Goal: Answer question/provide support

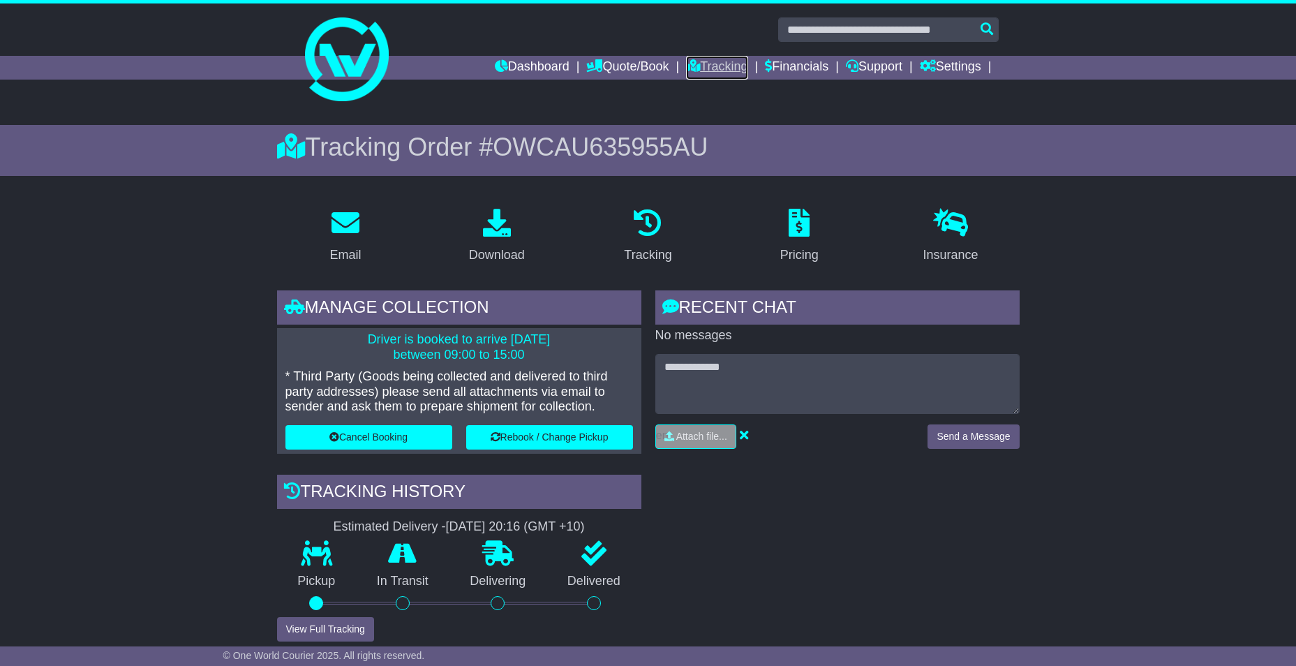
click at [722, 72] on link "Tracking" at bounding box center [716, 68] width 61 height 24
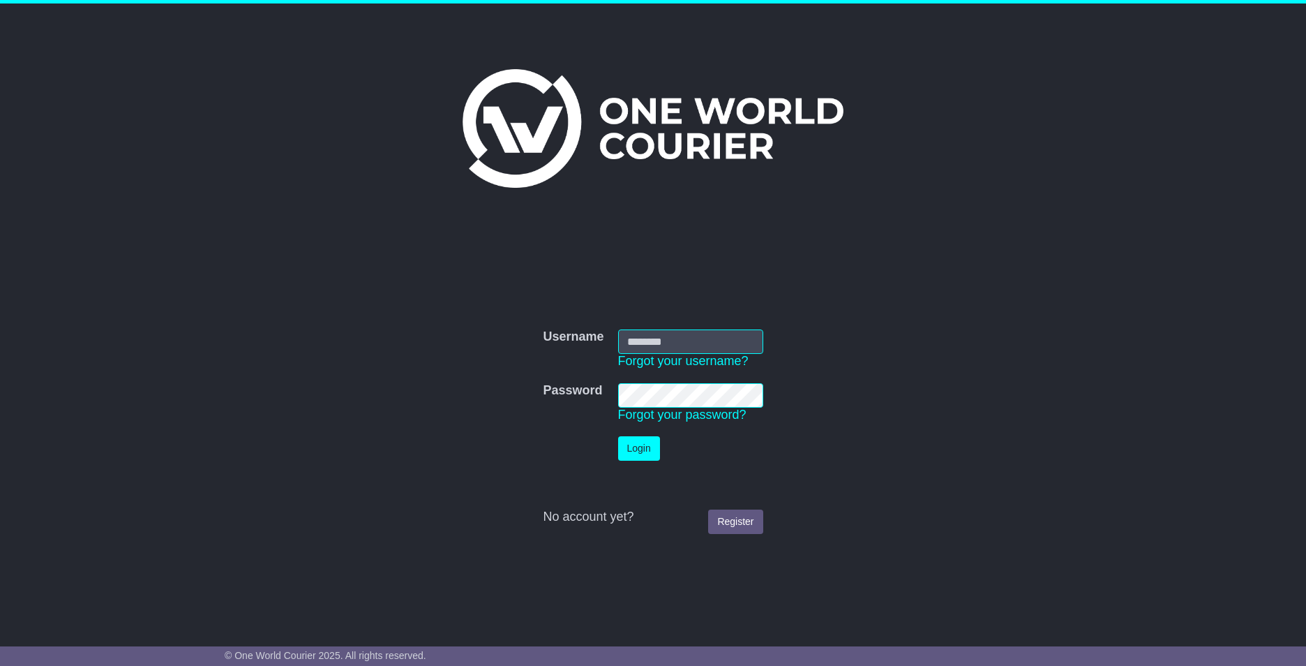
type input "**********"
click at [660, 452] on td "Login" at bounding box center [690, 448] width 159 height 38
click at [649, 450] on button "Login" at bounding box center [639, 448] width 42 height 24
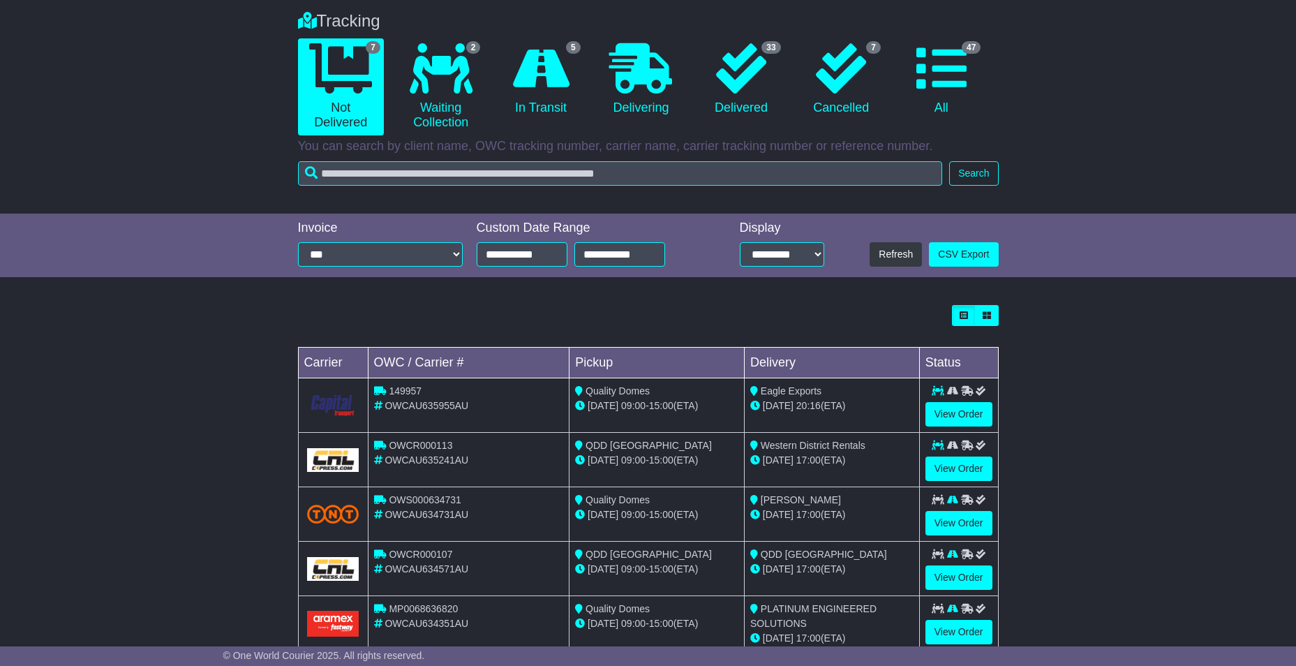
scroll to position [251, 0]
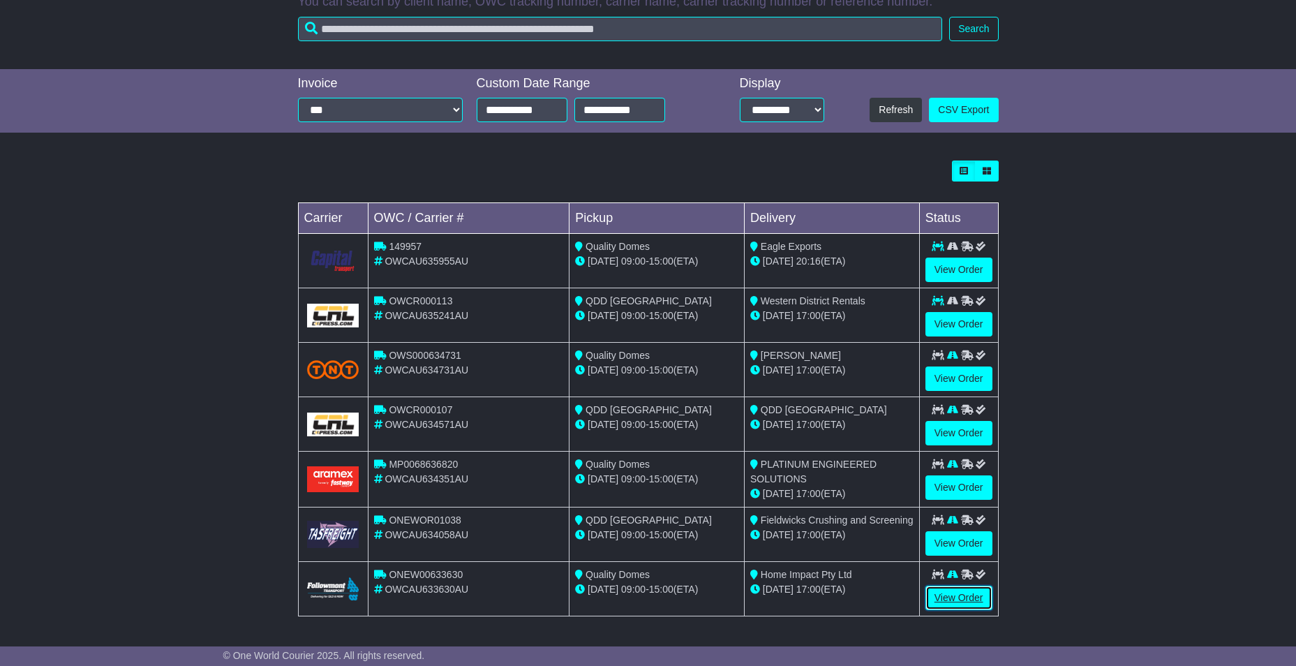
click at [953, 593] on link "View Order" at bounding box center [958, 598] width 67 height 24
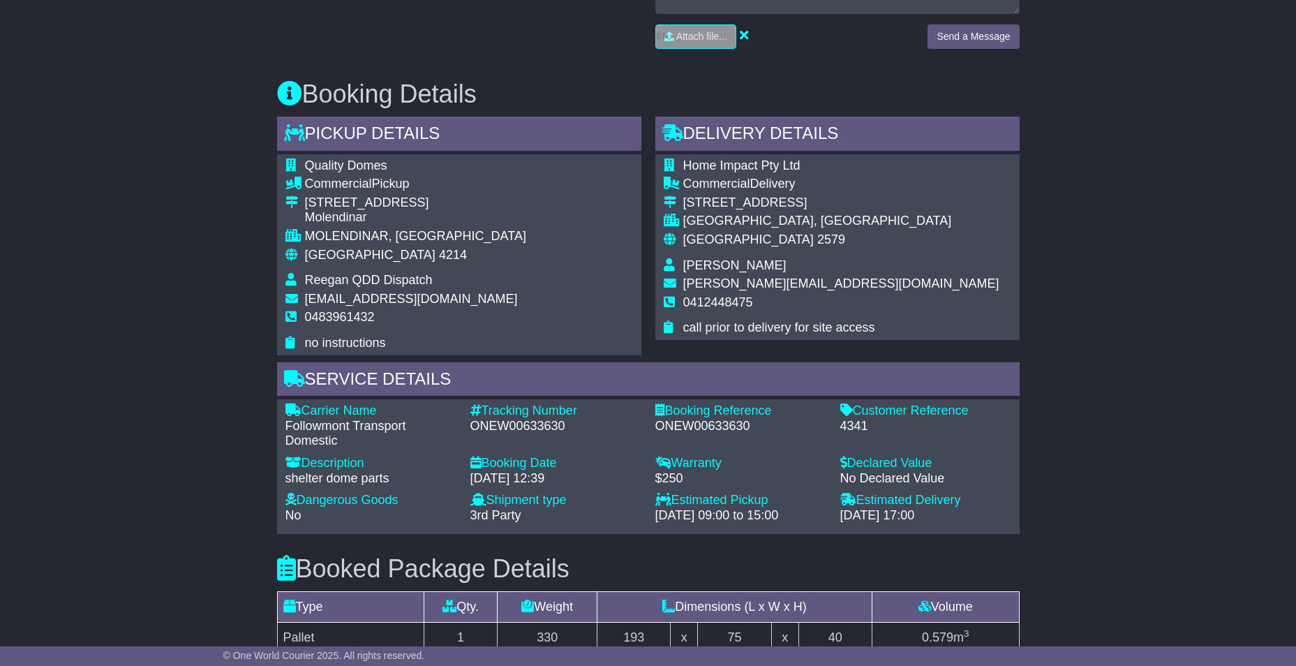
scroll to position [698, 0]
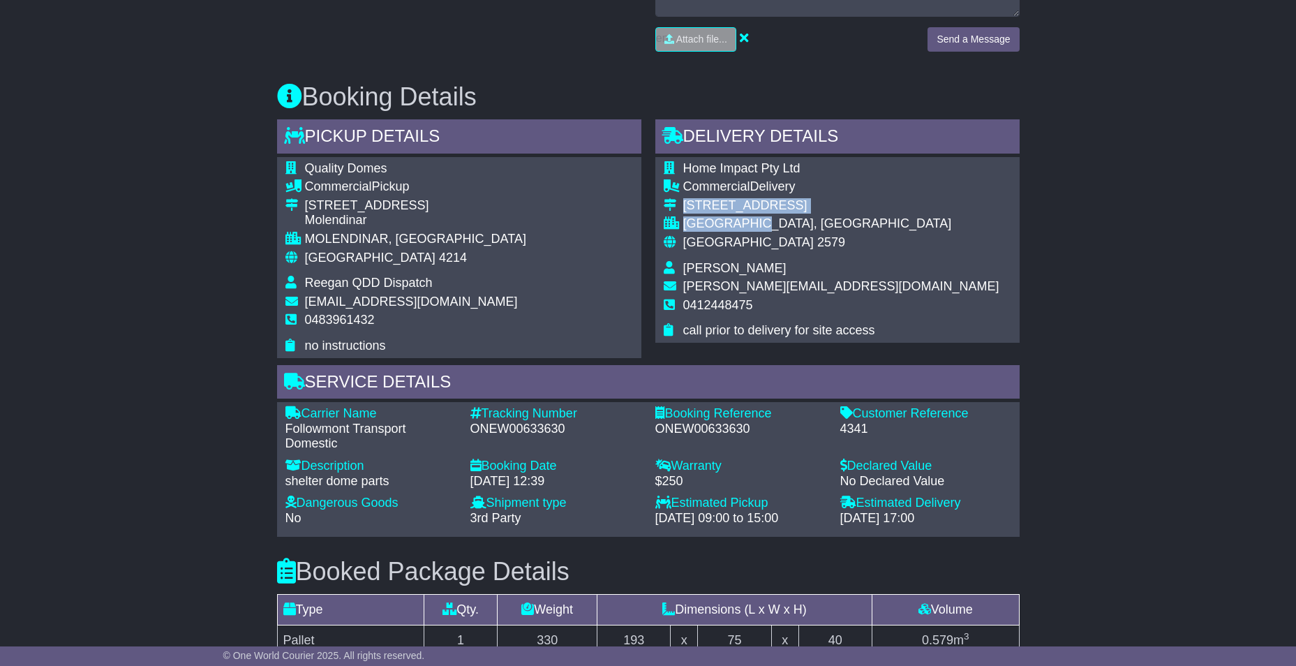
drag, startPoint x: 683, startPoint y: 207, endPoint x: 779, endPoint y: 222, distance: 96.8
click at [779, 222] on tbody "Home Impact Pty Ltd Commercial Delivery 236 Bundandoon Rd EXETER, NSW Australia…" at bounding box center [832, 249] width 336 height 177
copy tbody "236 Bundandoon Rd EXETER, NSW"
click at [1214, 181] on div "Email Download Tracking Pricing Insurance" at bounding box center [648, 290] width 1296 height 1494
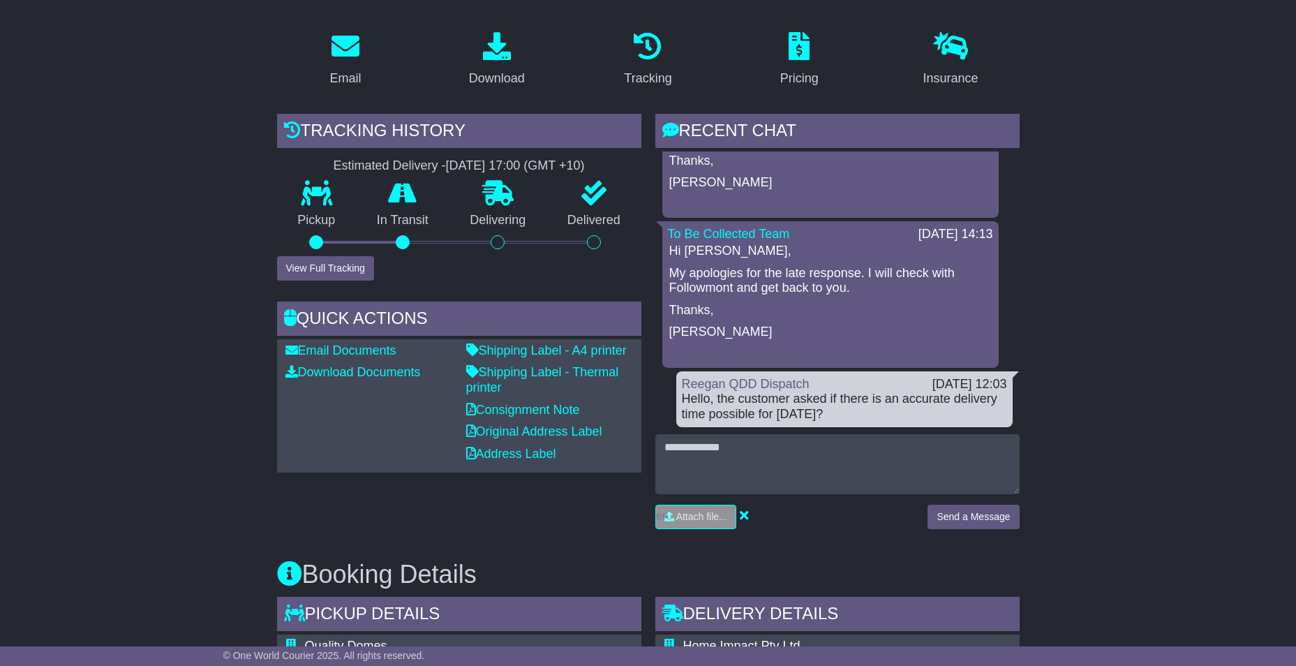
scroll to position [279, 0]
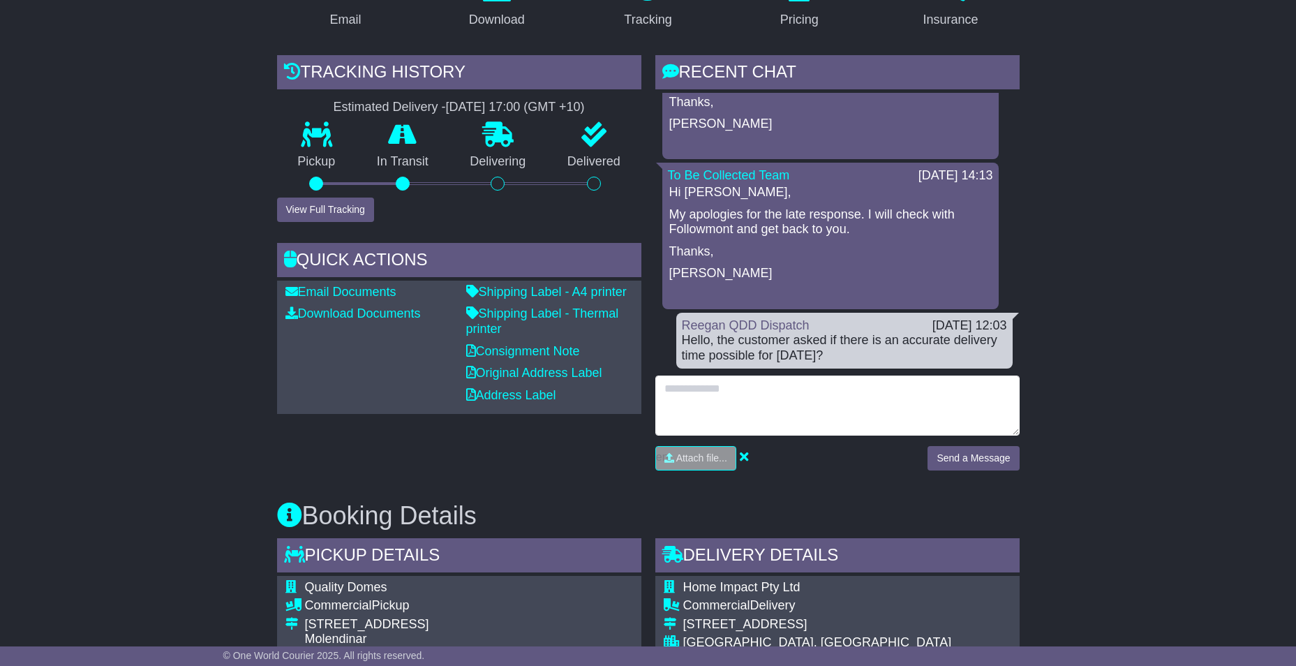
click at [941, 409] on textarea at bounding box center [837, 405] width 364 height 60
click at [964, 395] on textarea at bounding box center [837, 405] width 364 height 60
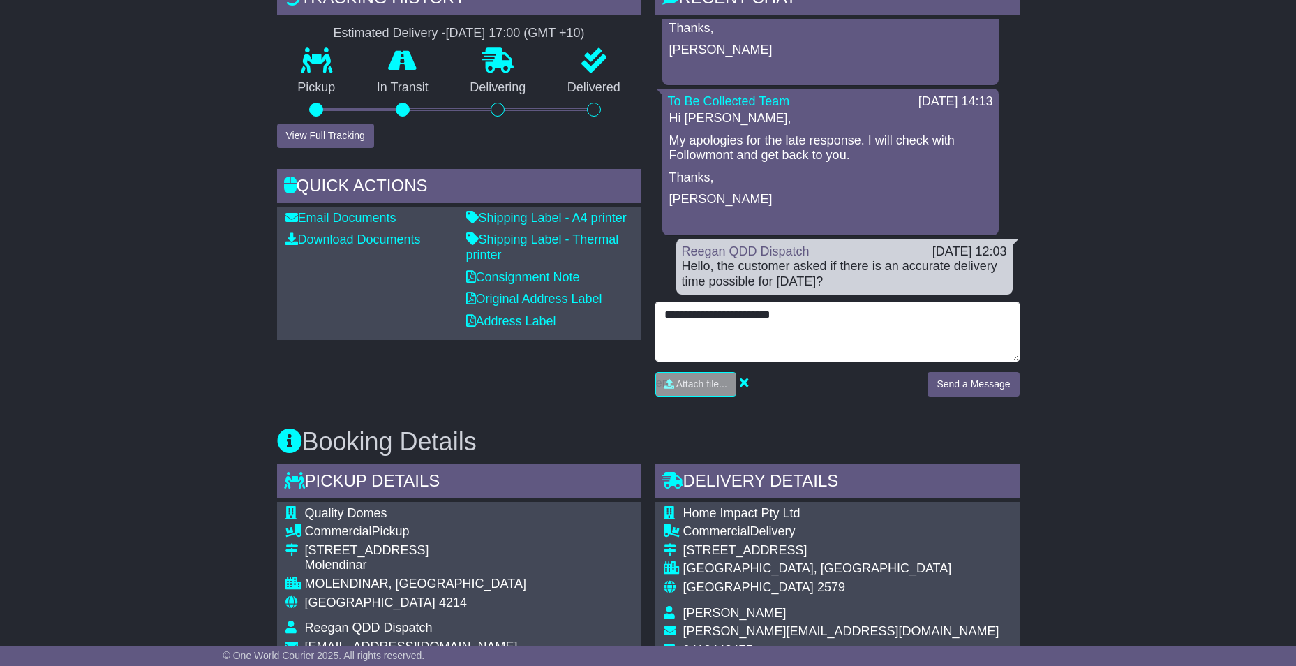
scroll to position [349, 0]
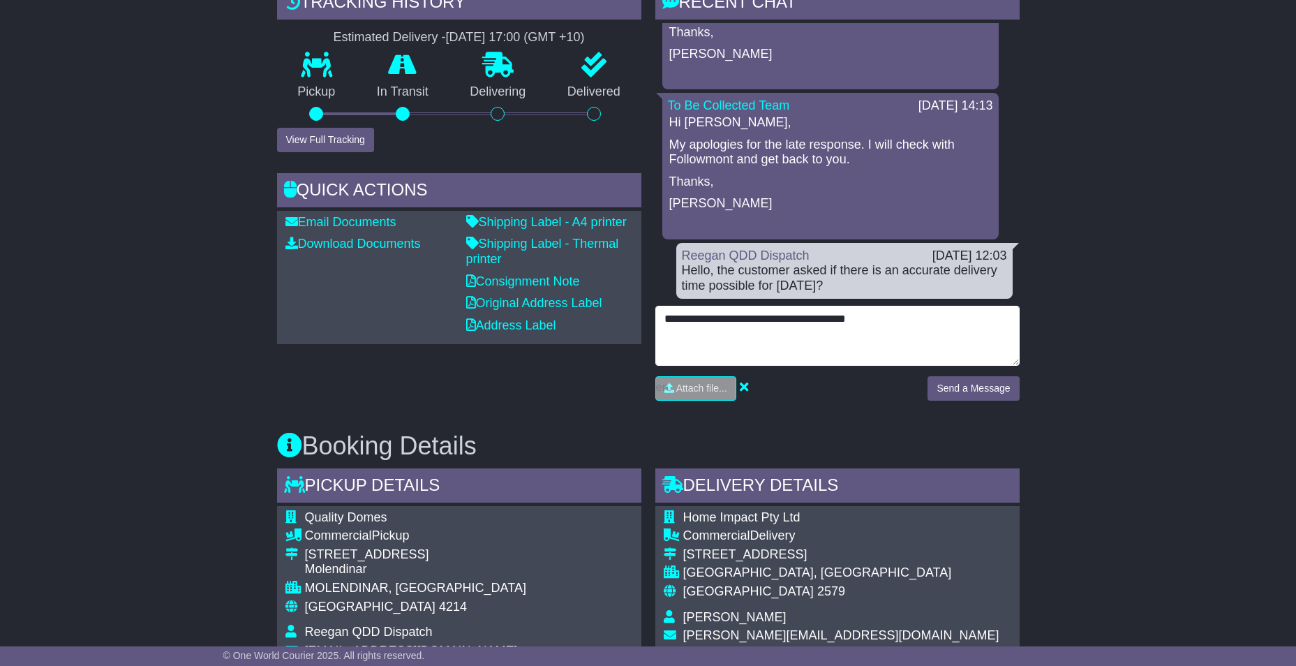
type textarea "**********"
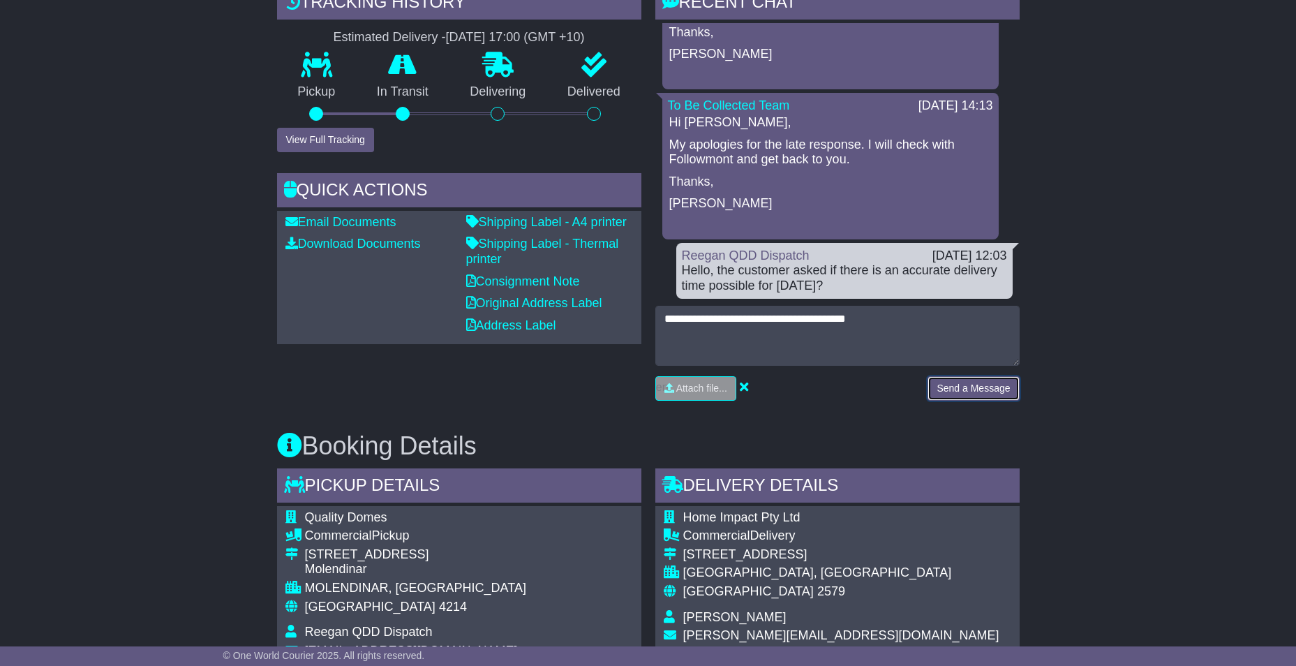
click at [994, 386] on button "Send a Message" at bounding box center [972, 388] width 91 height 24
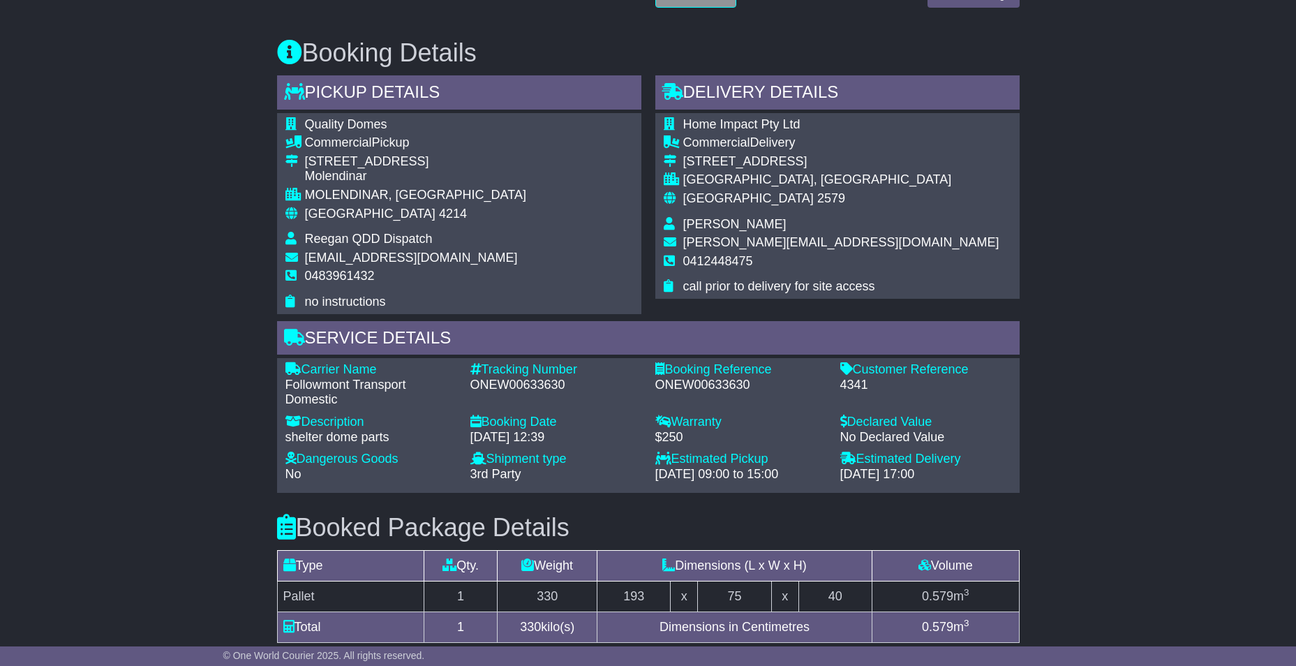
scroll to position [837, 0]
